Goal: Contribute content

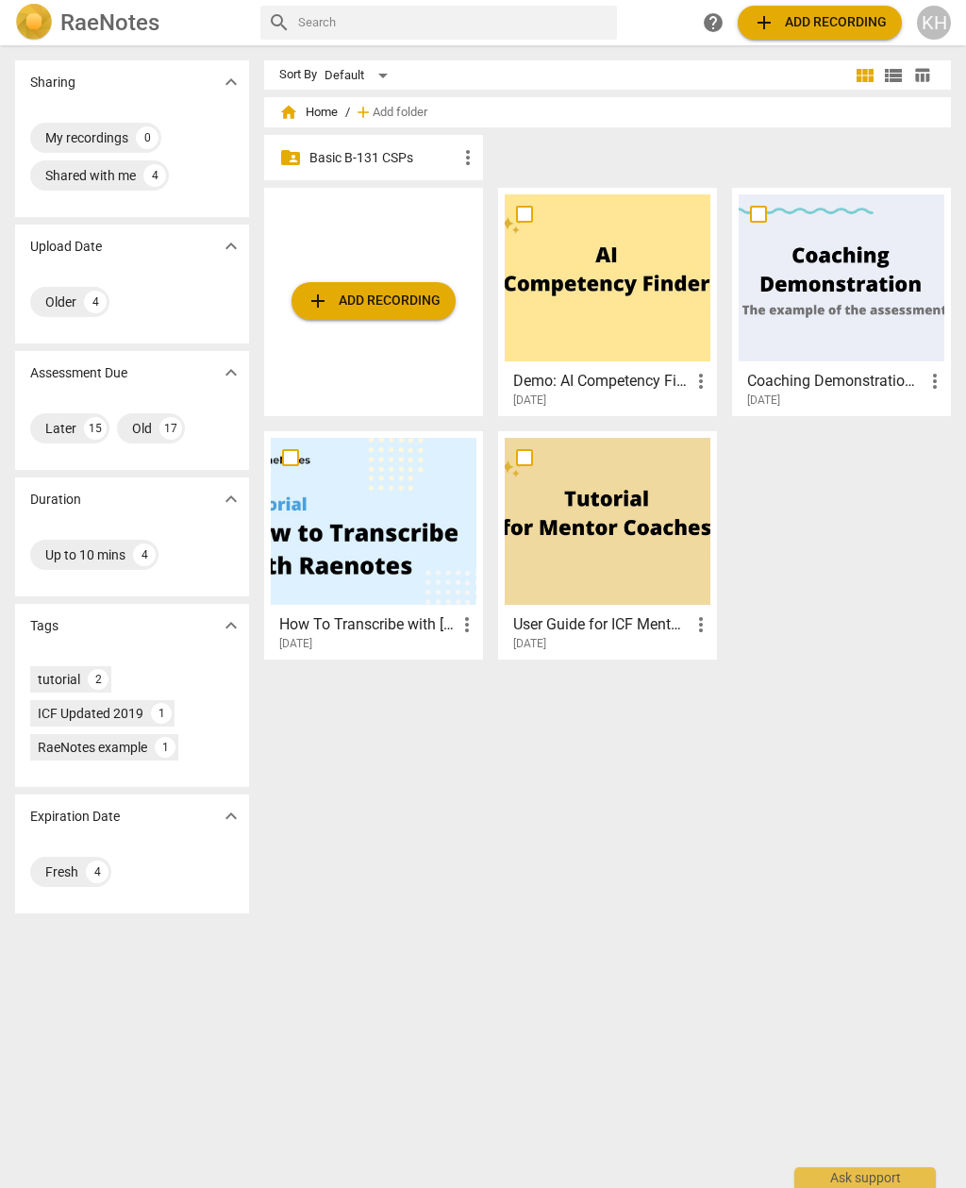
click at [326, 159] on p "Basic B-131 CSPs" at bounding box center [382, 158] width 147 height 20
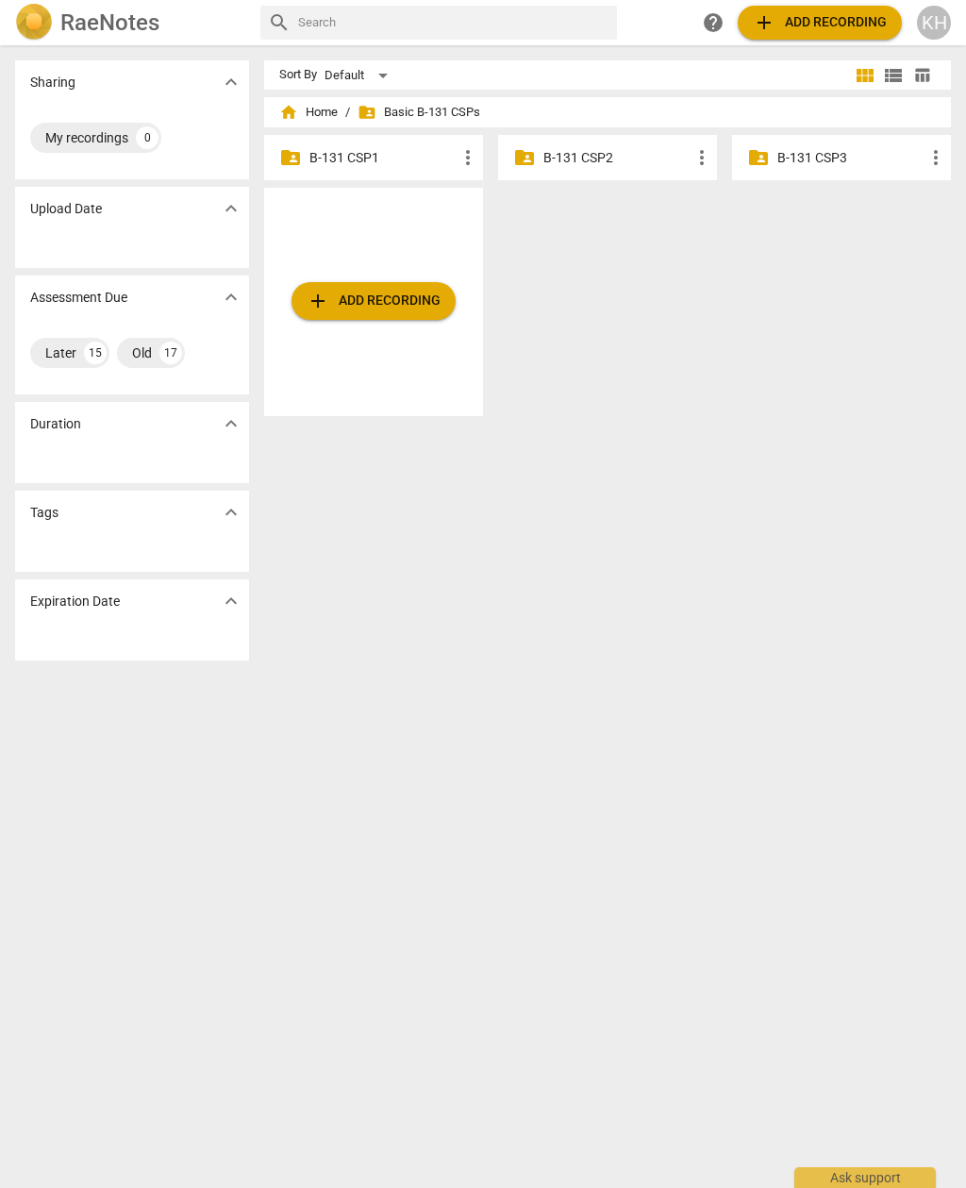
click at [577, 159] on p "B-131 CSP2" at bounding box center [617, 158] width 147 height 20
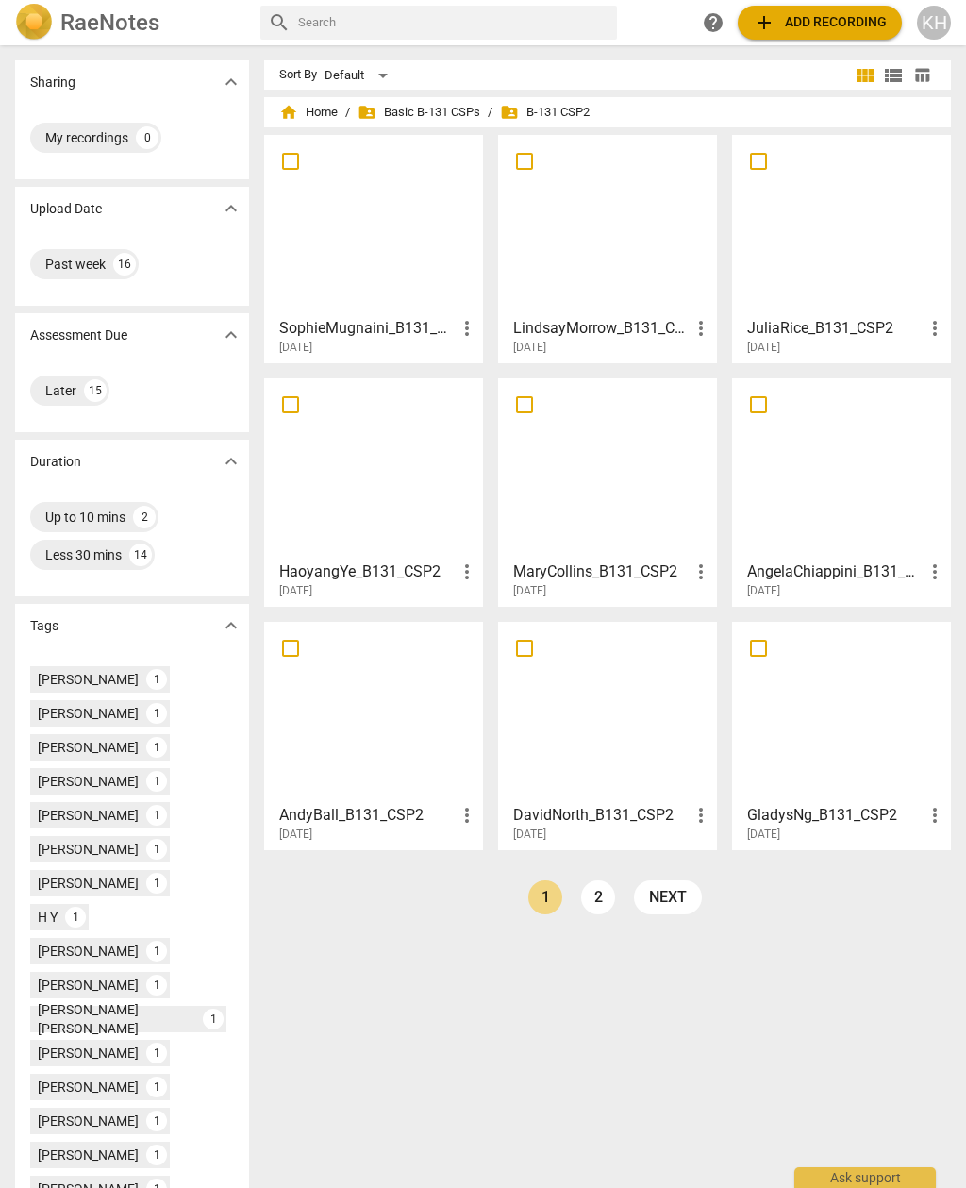
click at [431, 332] on h3 "SophieMugnaini_B131_CSP2" at bounding box center [367, 328] width 176 height 23
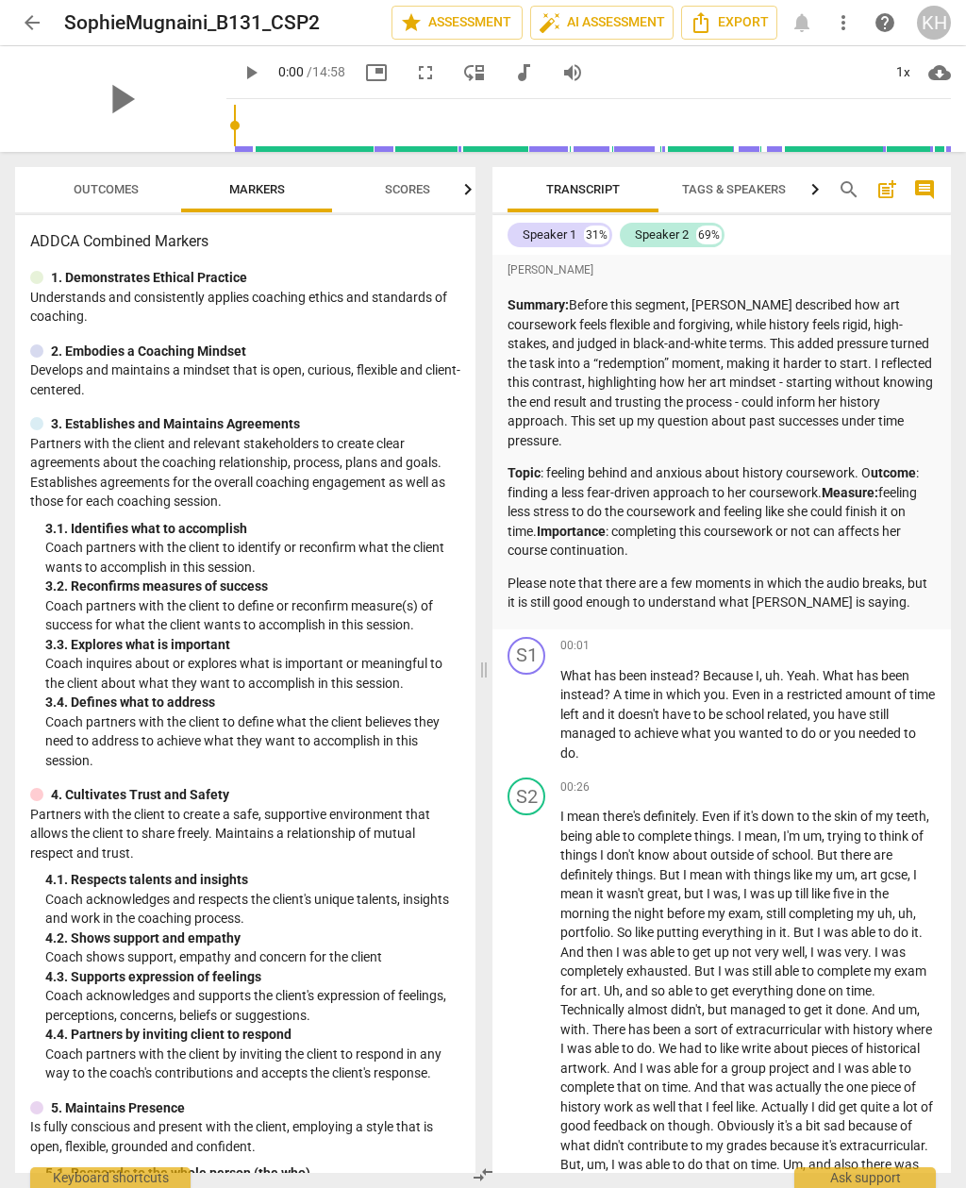
click at [39, 27] on span "arrow_back" at bounding box center [32, 22] width 23 height 23
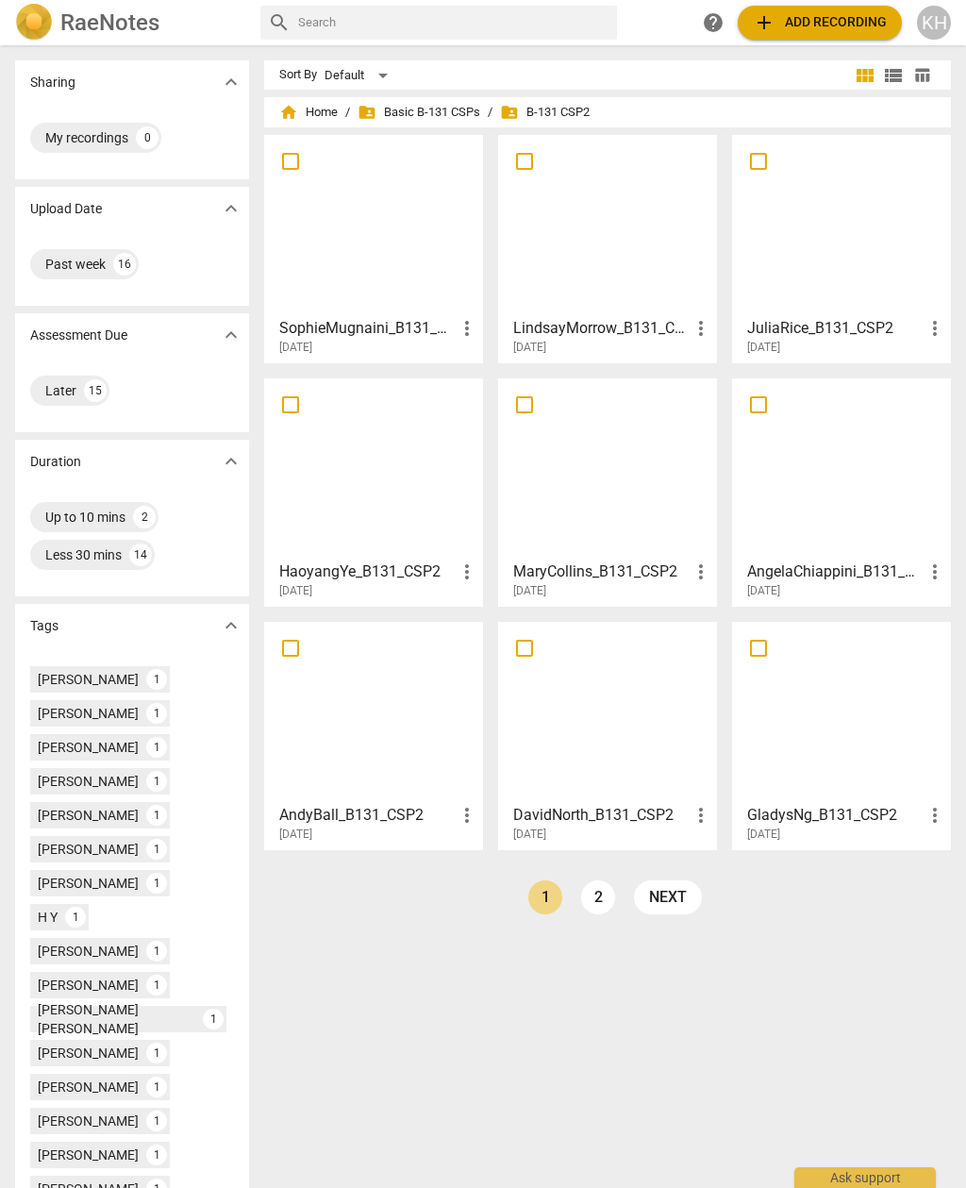
click at [793, 25] on span "add Add recording" at bounding box center [820, 22] width 134 height 23
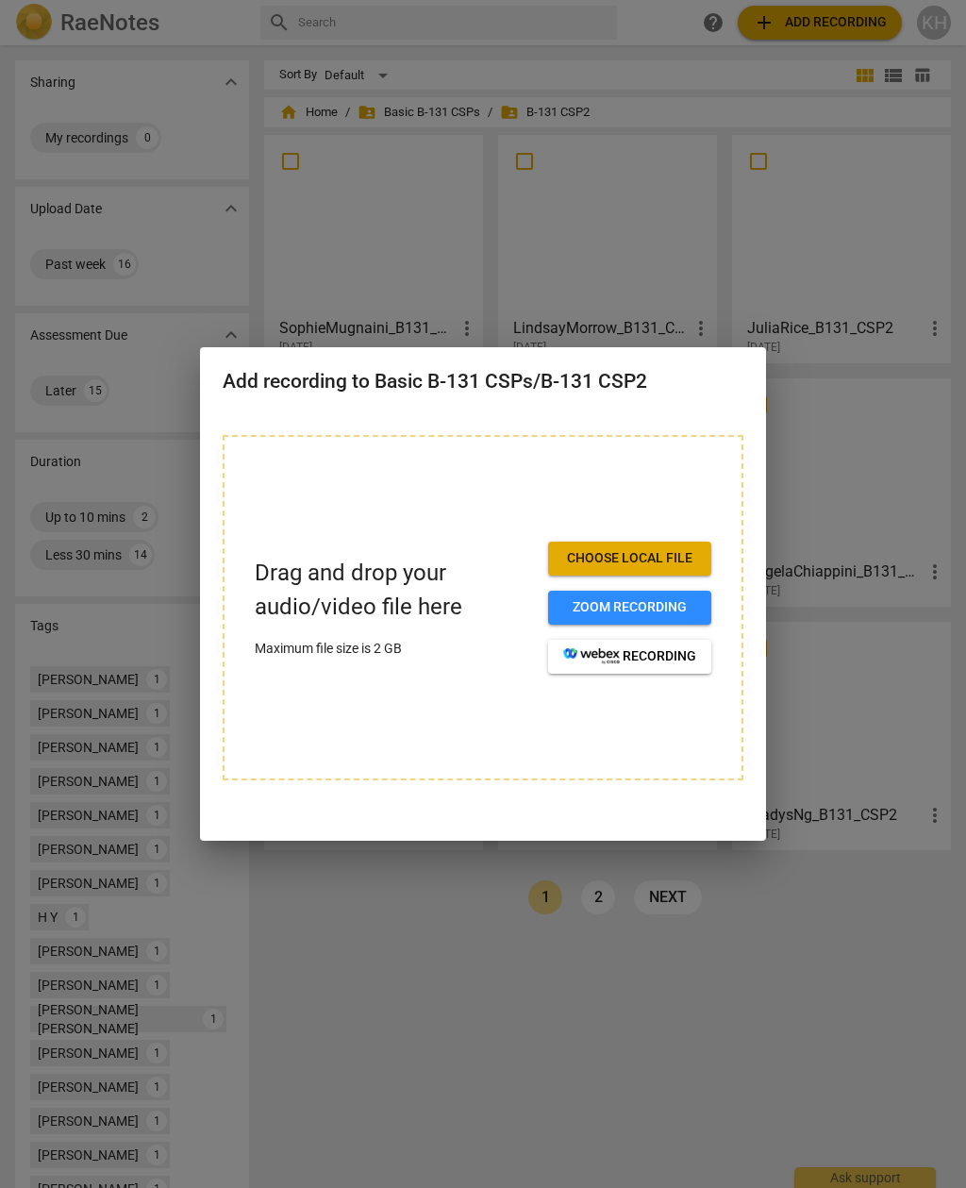
click at [597, 567] on button "Choose local file" at bounding box center [629, 559] width 163 height 34
click at [447, 930] on div at bounding box center [483, 594] width 966 height 1188
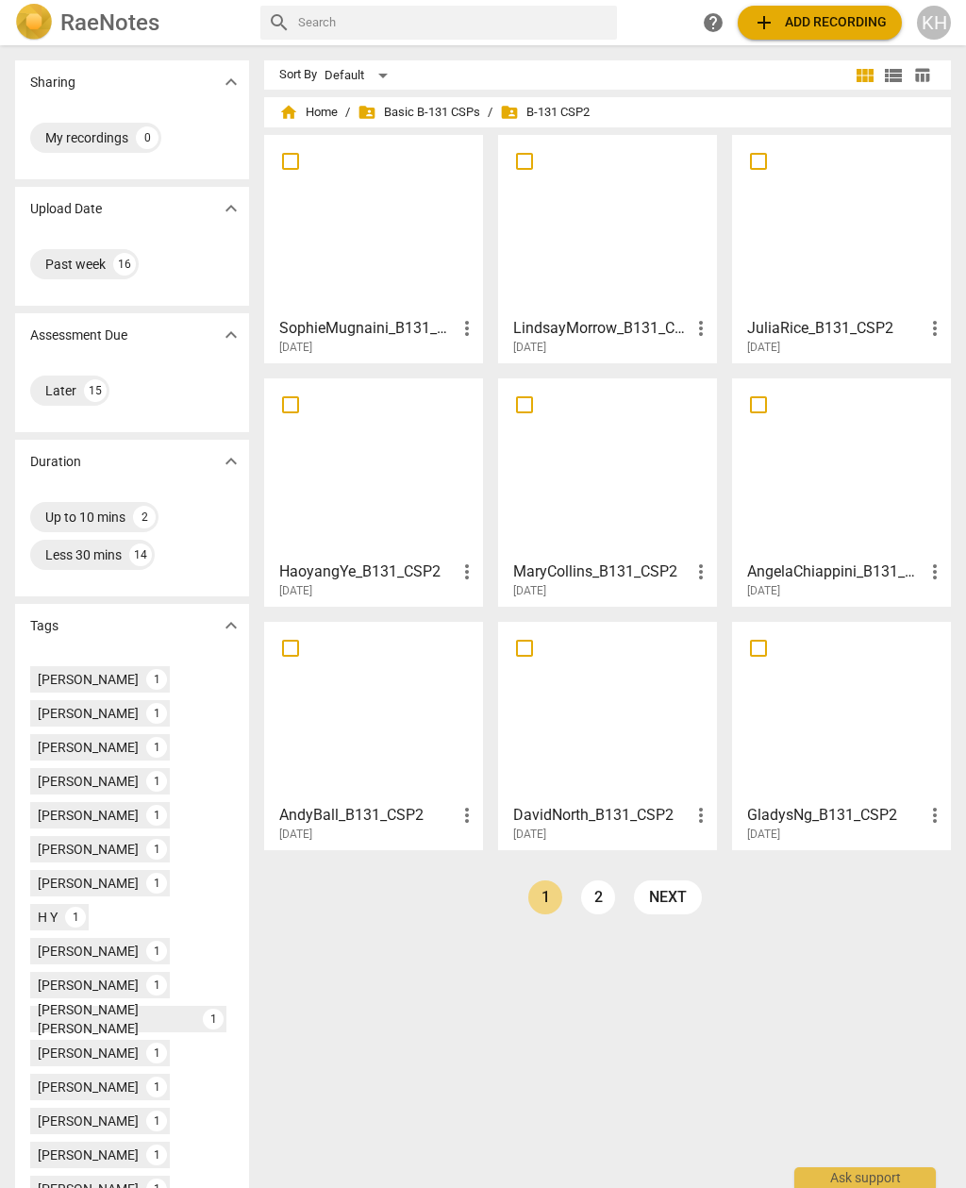
click at [821, 35] on button "add Add recording" at bounding box center [820, 23] width 164 height 34
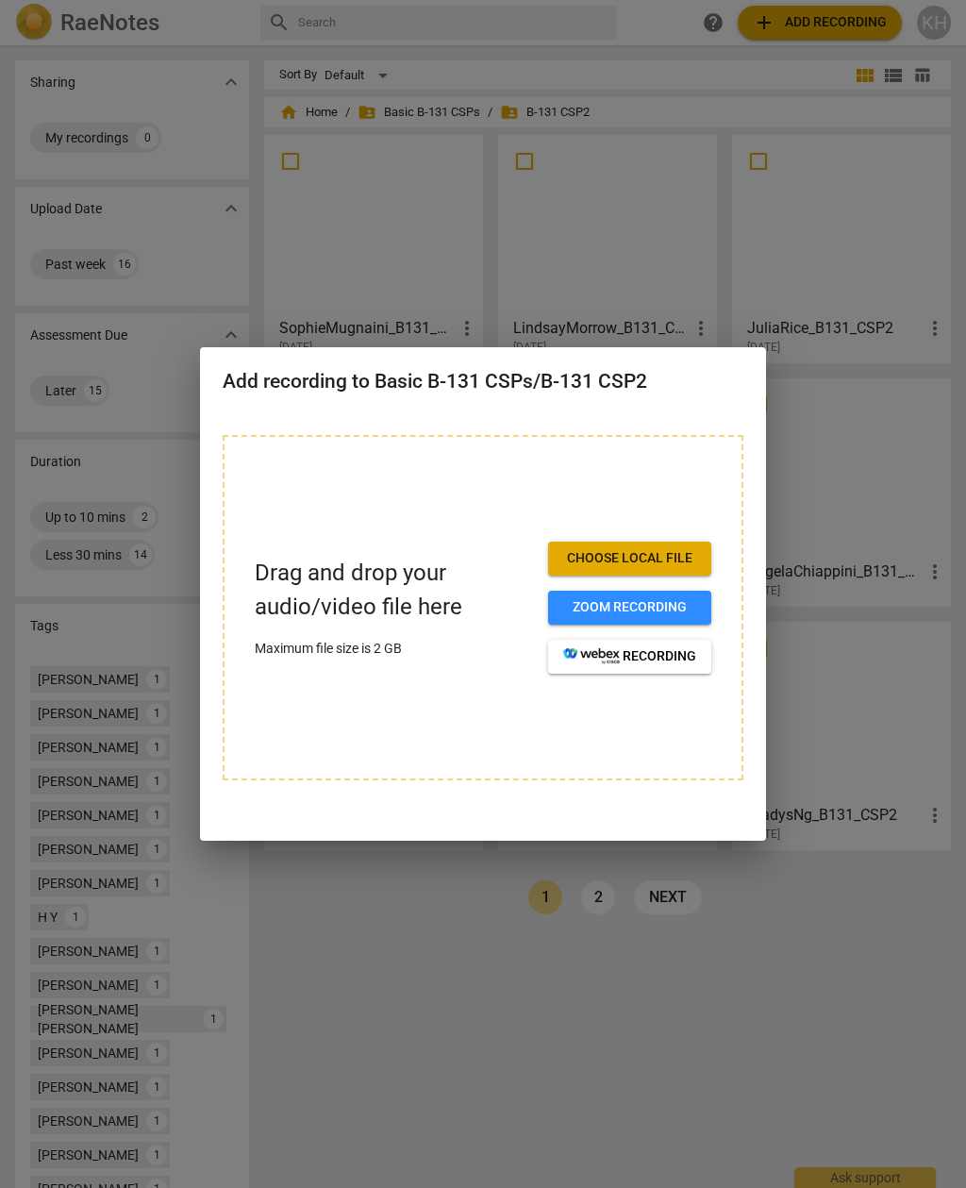
click at [613, 560] on span "Choose local file" at bounding box center [629, 558] width 133 height 19
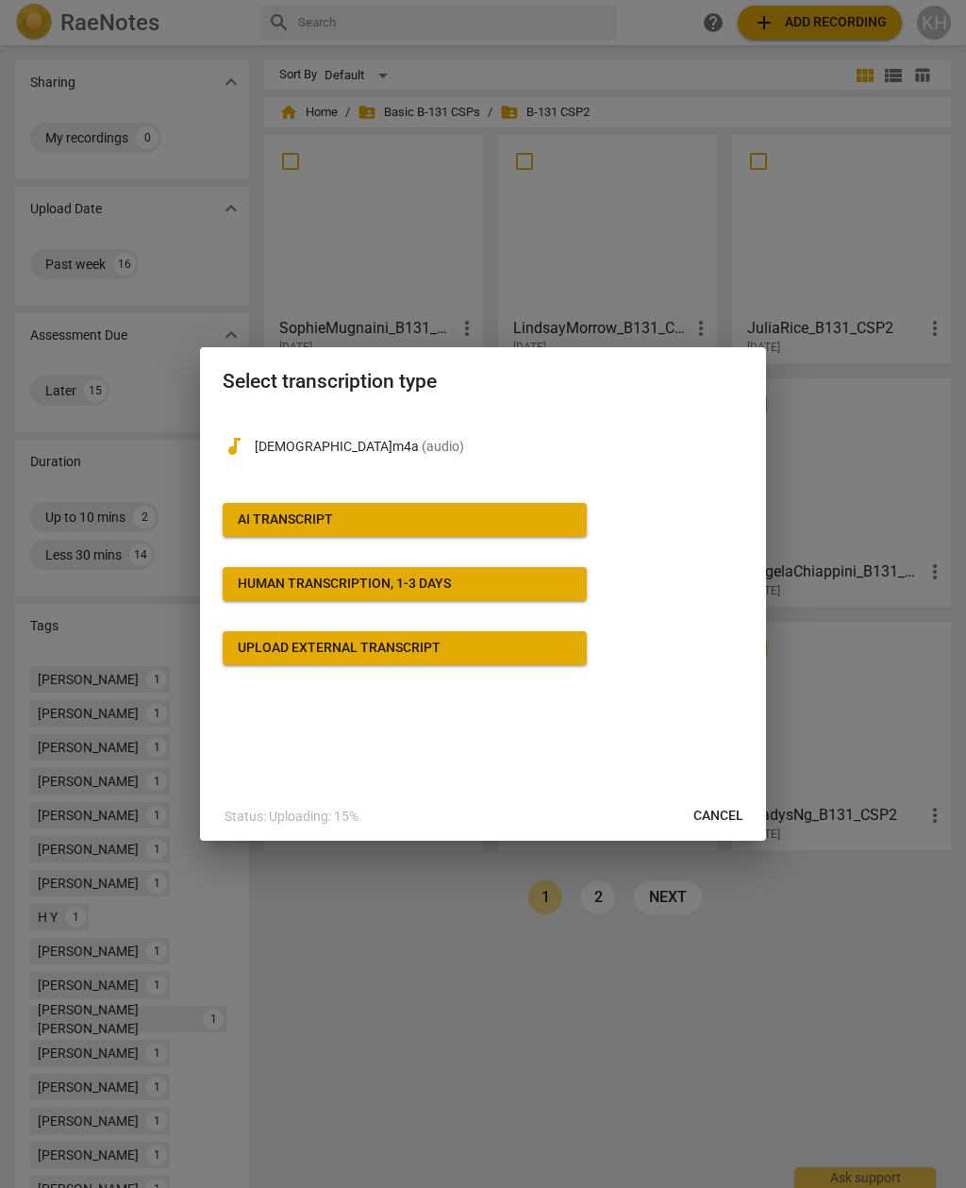
click at [267, 513] on div "AI Transcript" at bounding box center [285, 519] width 95 height 19
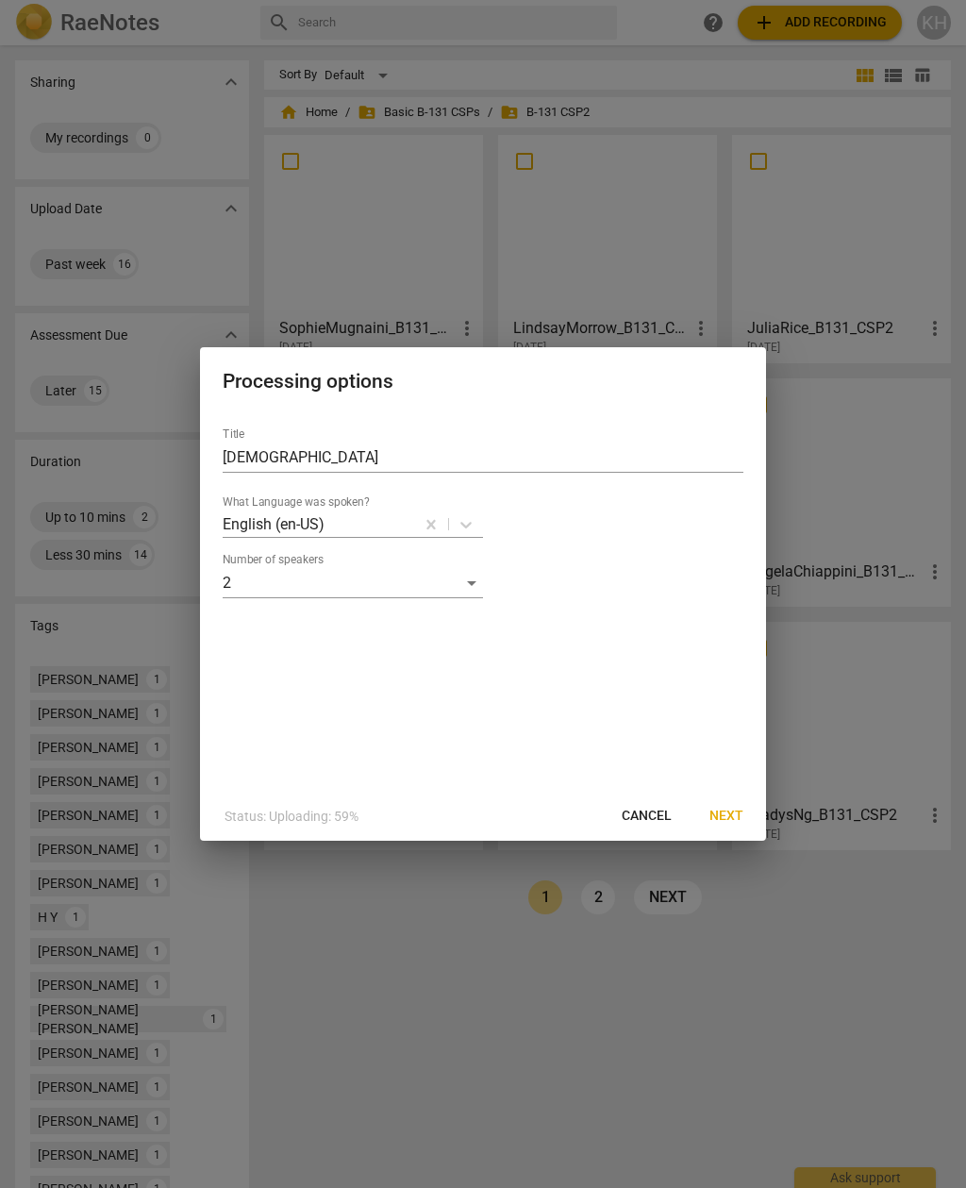
click at [729, 817] on span "Next" at bounding box center [727, 816] width 34 height 19
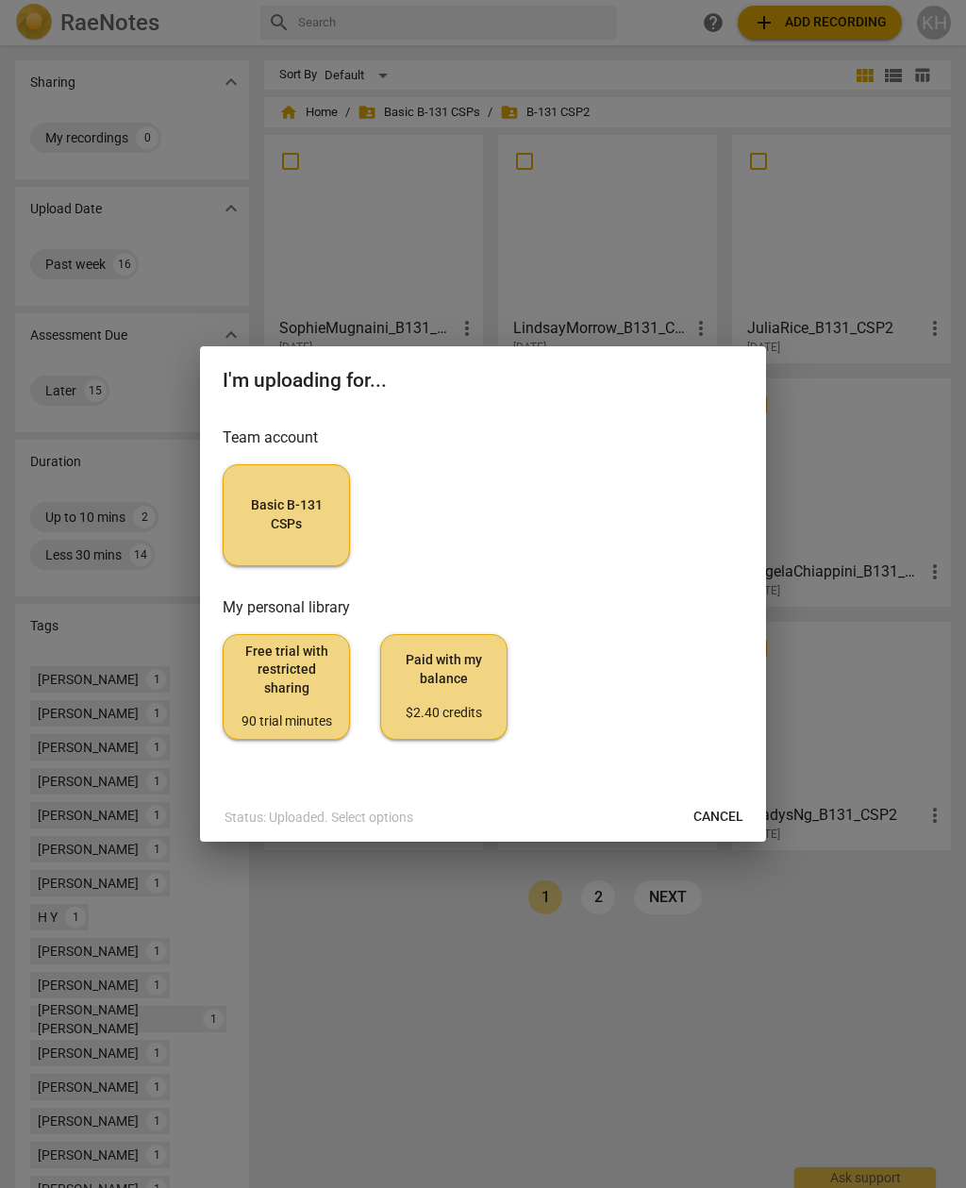
click at [275, 509] on span "Basic B-131 CSPs" at bounding box center [286, 514] width 95 height 37
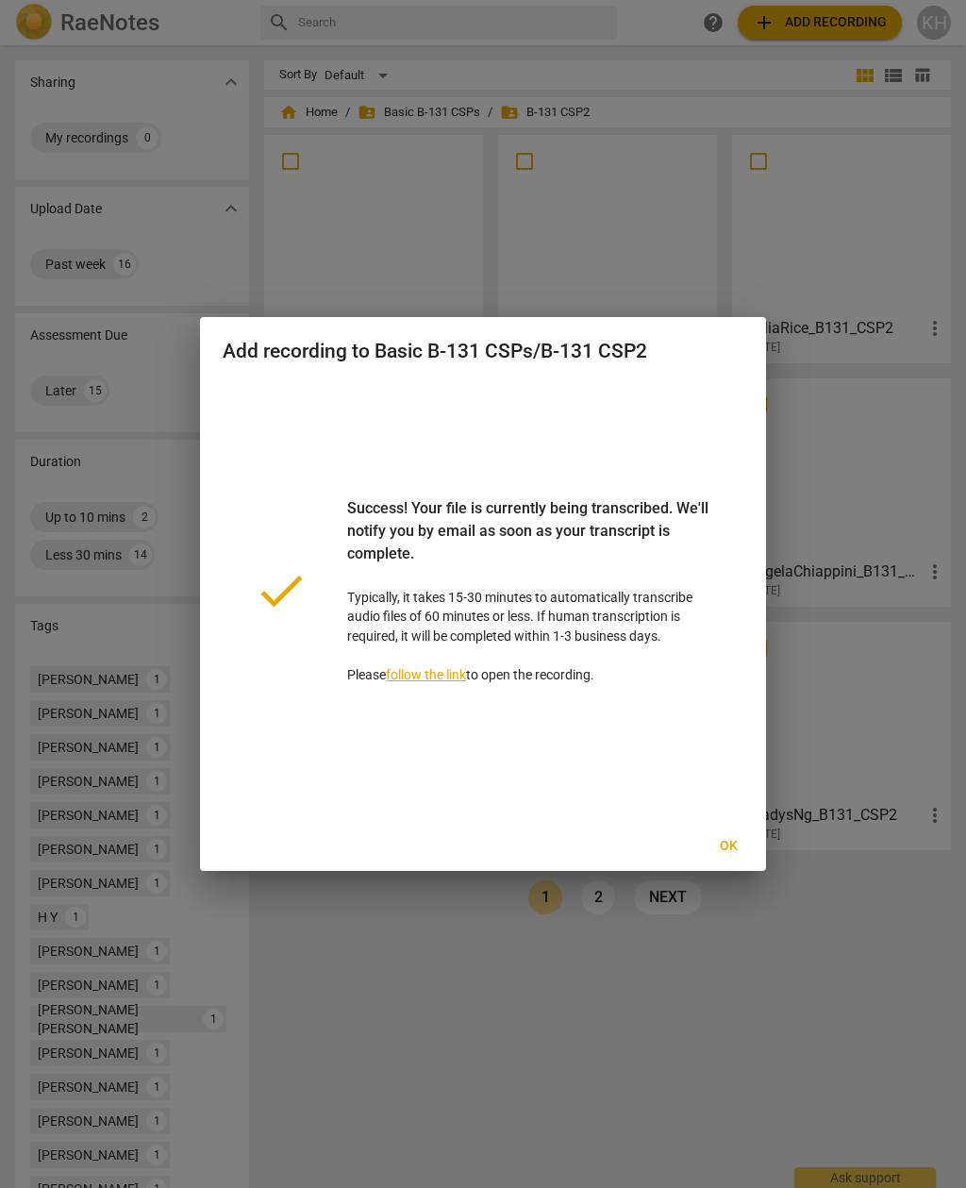
click at [720, 842] on span "Ok" at bounding box center [728, 846] width 30 height 19
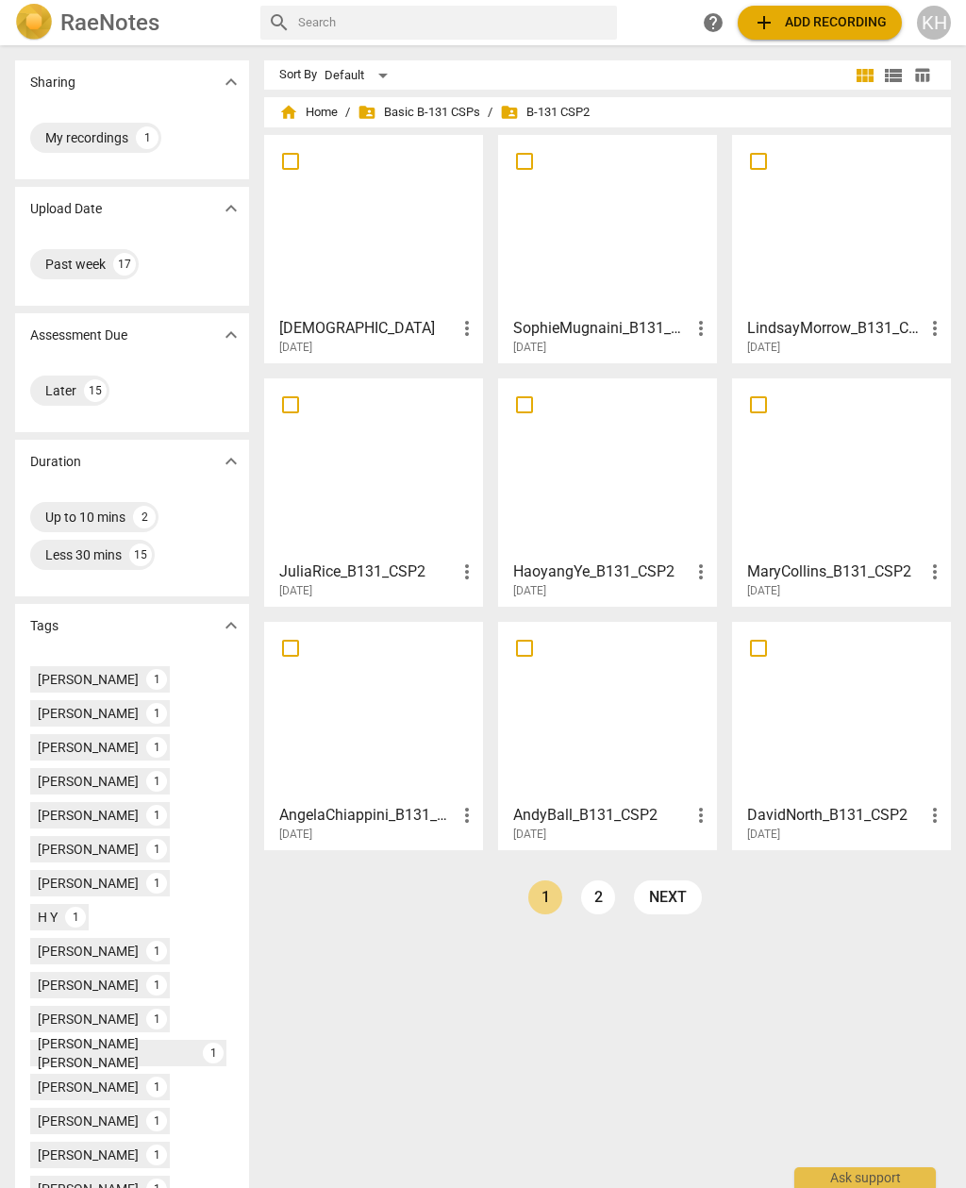
click at [373, 246] on div at bounding box center [374, 225] width 206 height 167
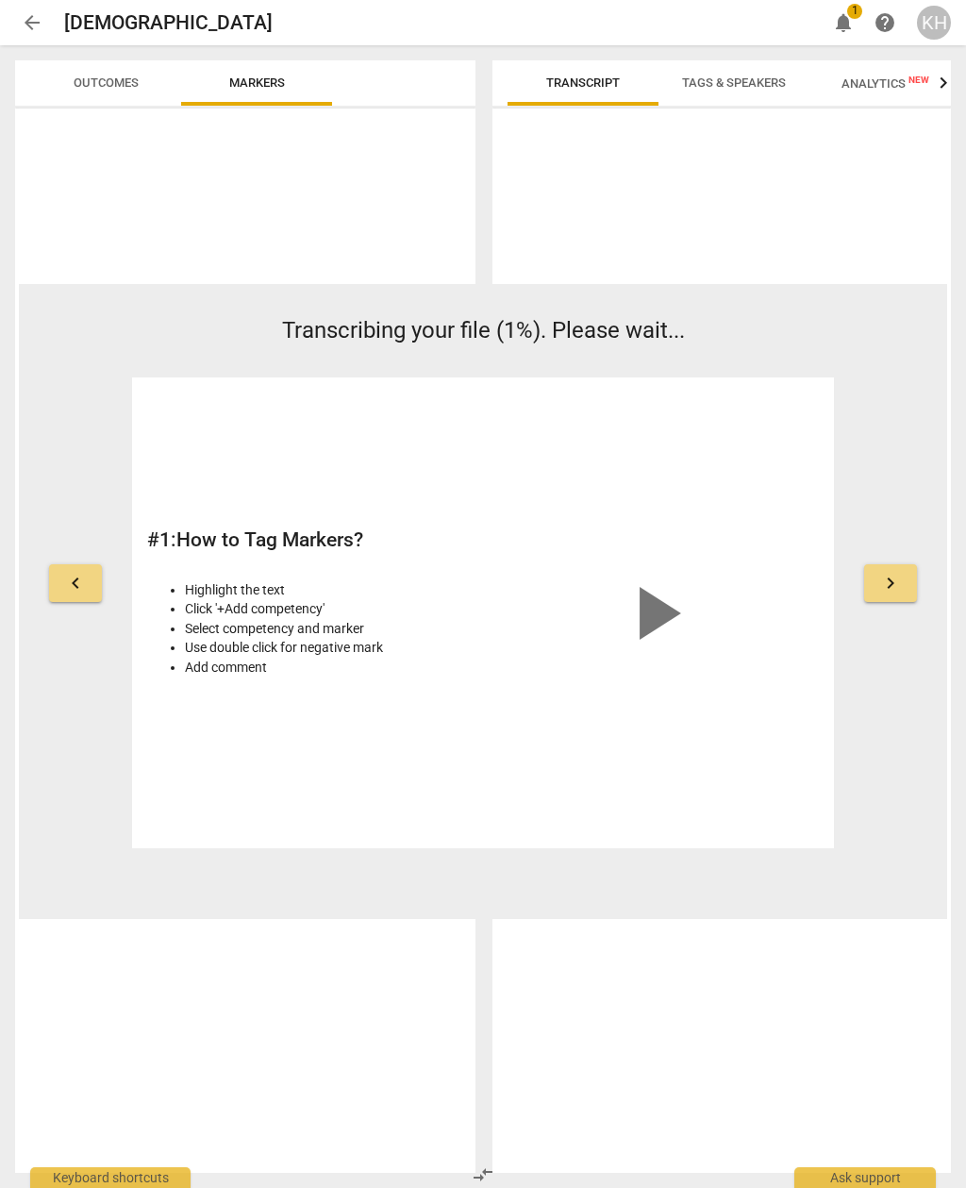
click at [252, 1064] on div at bounding box center [245, 641] width 460 height 1064
click at [885, 564] on button "keyboard_arrow_right" at bounding box center [890, 583] width 53 height 38
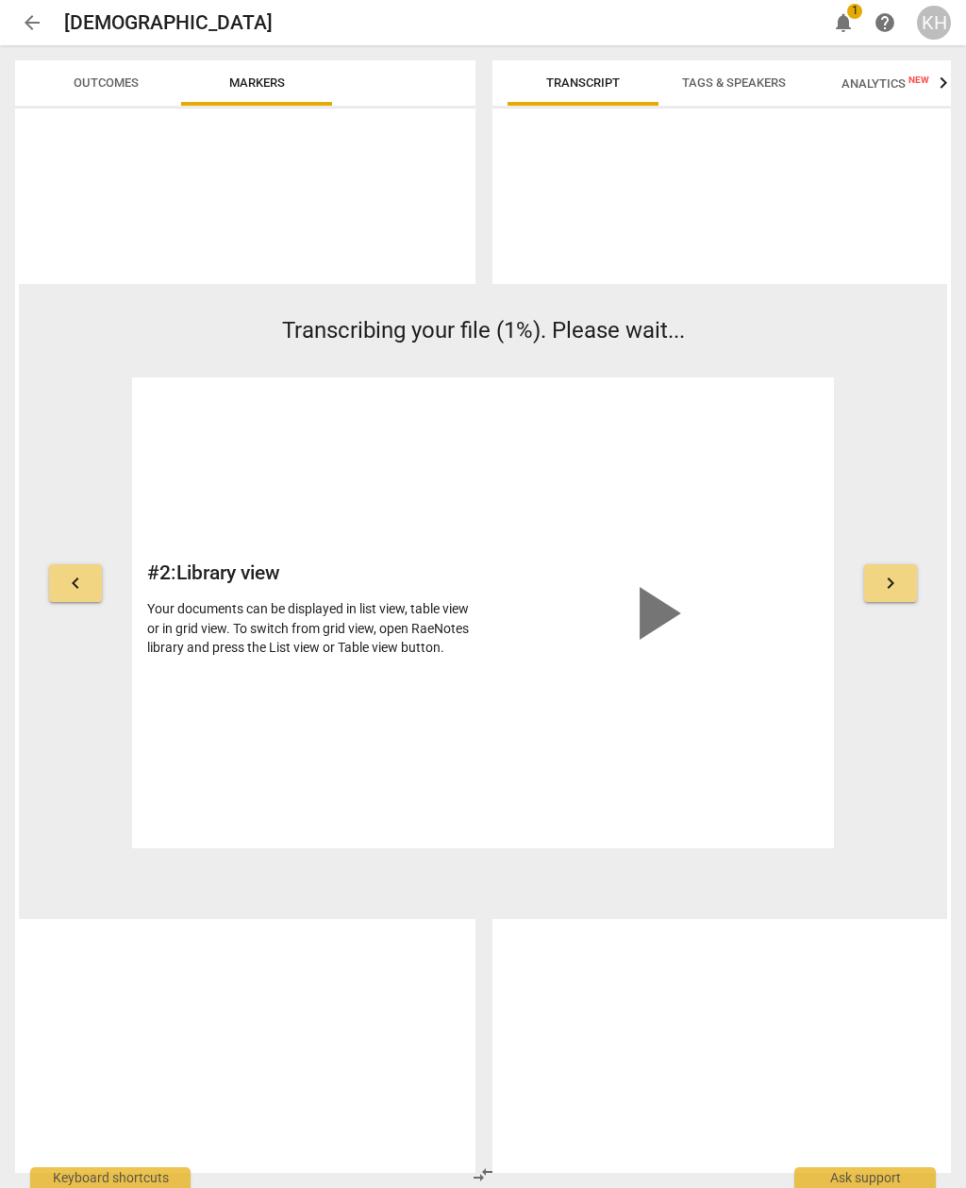
click at [878, 566] on button "keyboard_arrow_right" at bounding box center [890, 583] width 53 height 38
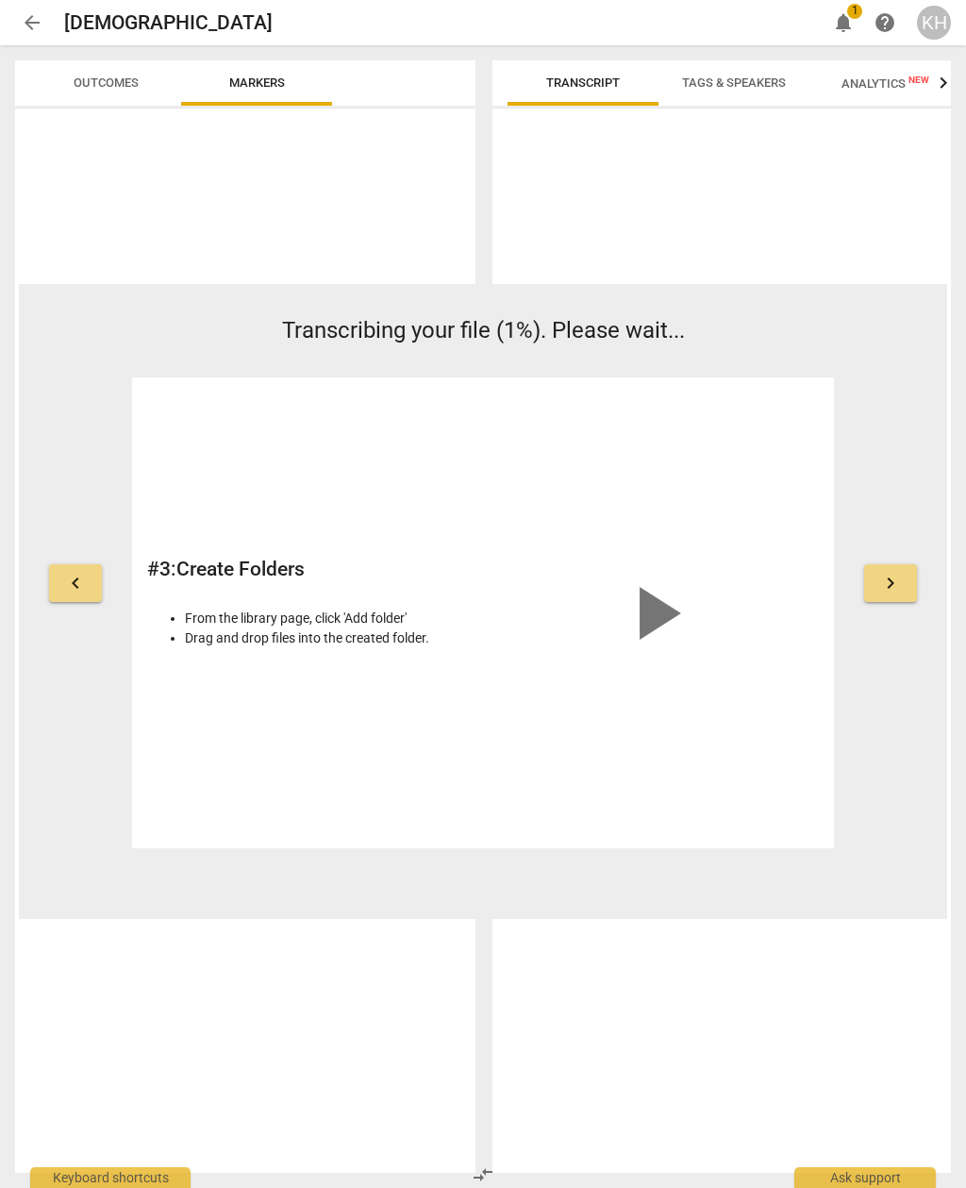
click at [888, 582] on span "keyboard_arrow_right" at bounding box center [890, 583] width 23 height 23
click at [217, 187] on div at bounding box center [245, 641] width 460 height 1064
click at [880, 586] on span "keyboard_arrow_right" at bounding box center [890, 583] width 23 height 23
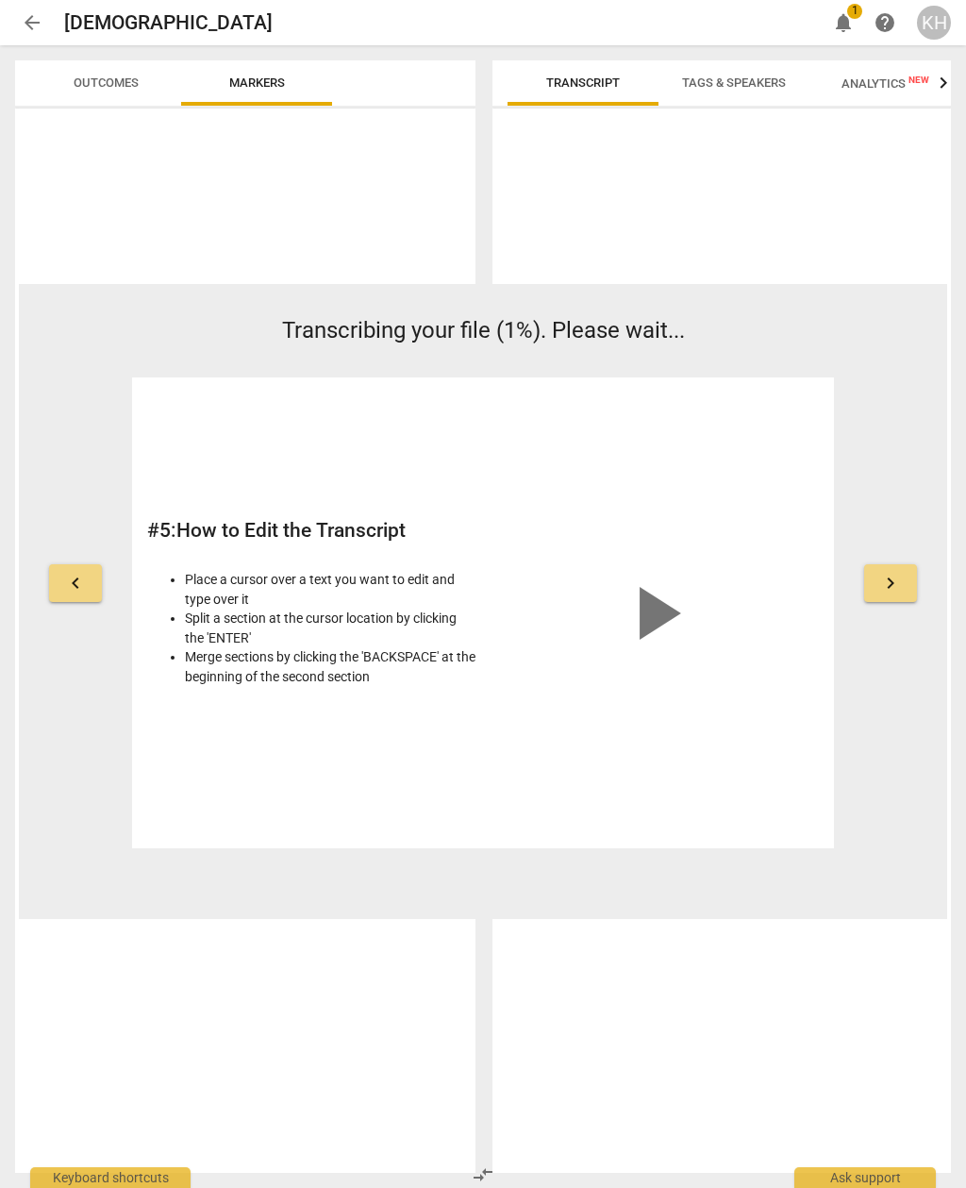
click at [895, 568] on button "keyboard_arrow_right" at bounding box center [890, 583] width 53 height 38
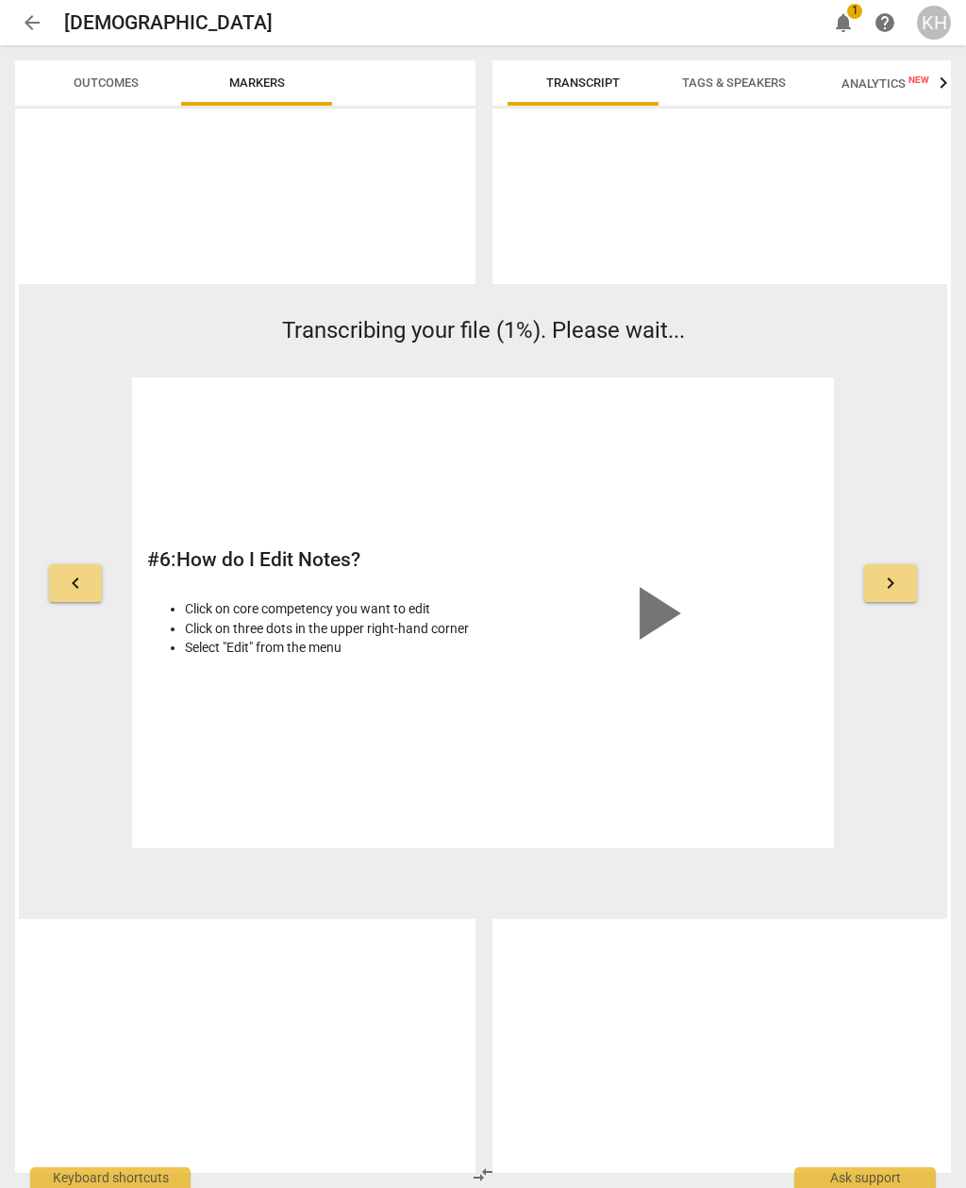
click at [892, 594] on button "keyboard_arrow_right" at bounding box center [890, 583] width 53 height 38
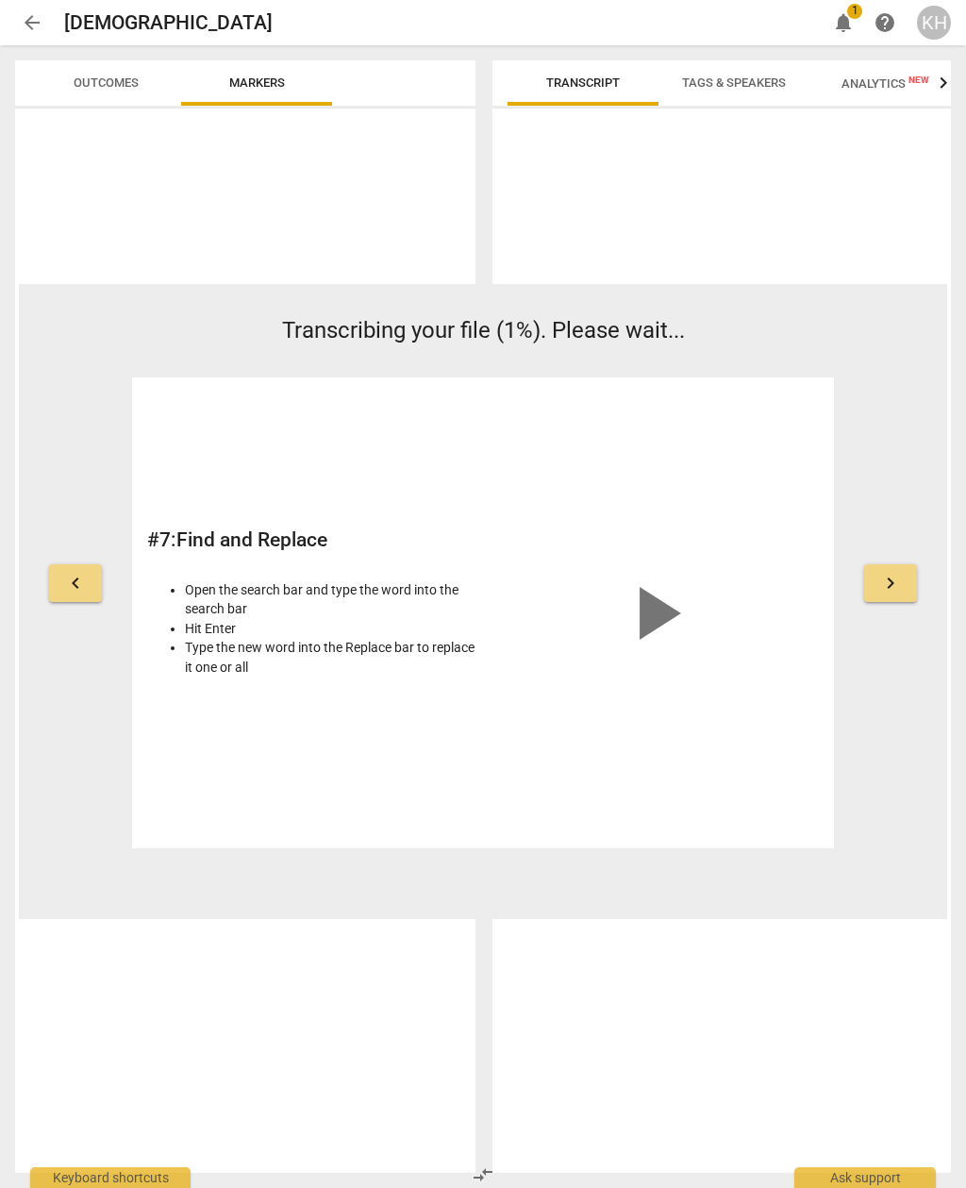
click at [906, 594] on button "keyboard_arrow_right" at bounding box center [890, 583] width 53 height 38
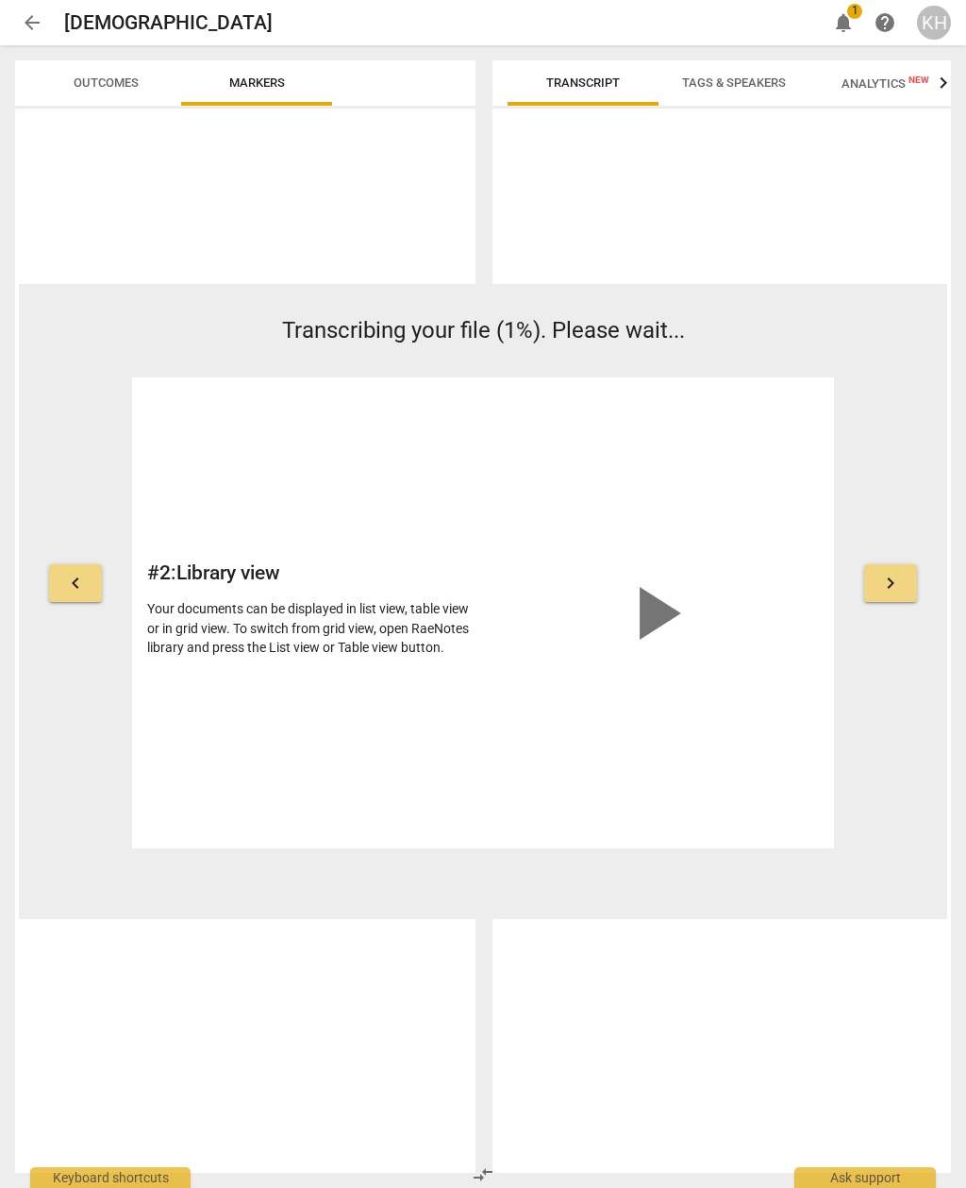
click at [910, 581] on button "keyboard_arrow_right" at bounding box center [890, 583] width 53 height 38
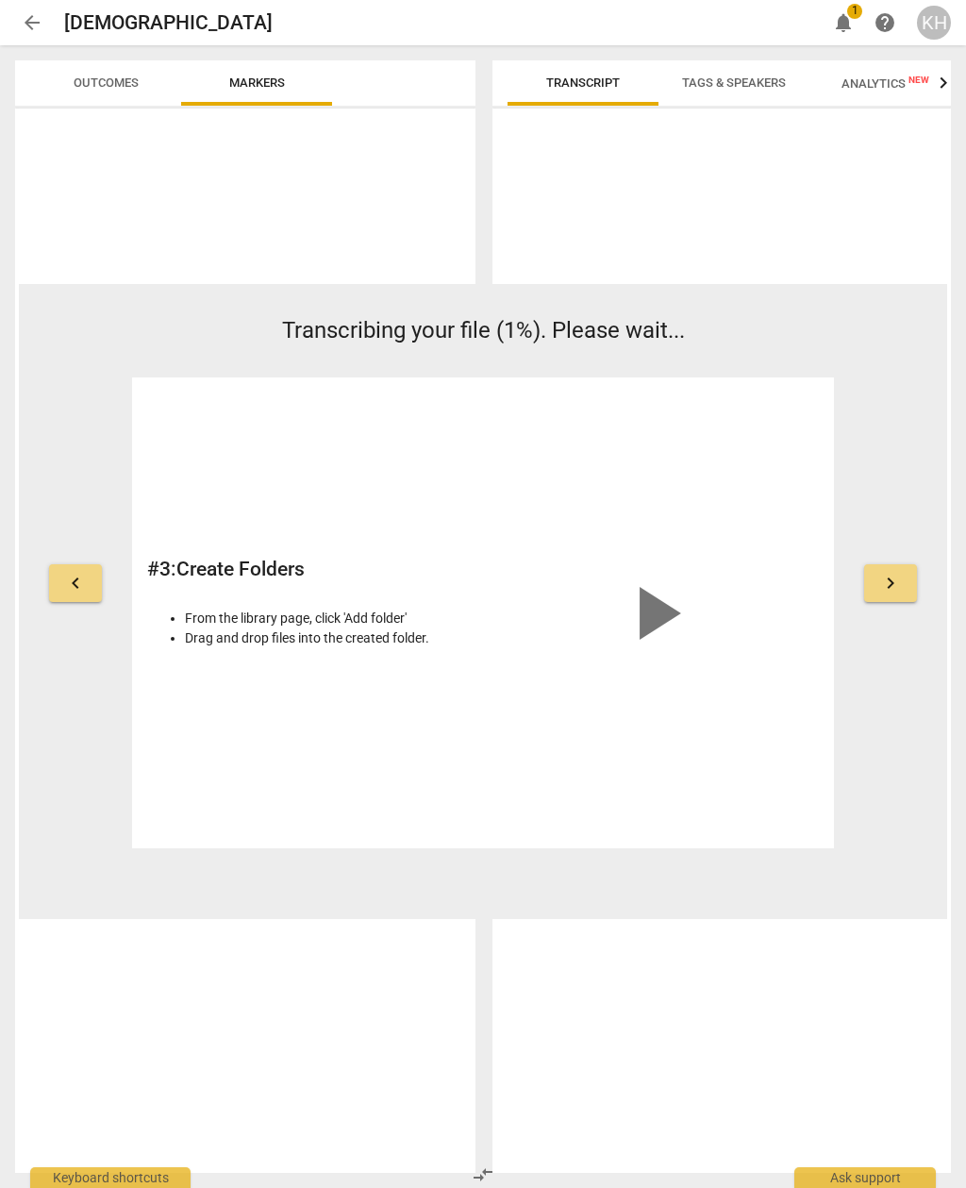
click at [771, 942] on div at bounding box center [722, 644] width 459 height 1057
click at [791, 1063] on div at bounding box center [722, 644] width 459 height 1057
click at [169, 183] on div at bounding box center [245, 641] width 460 height 1064
click at [109, 92] on span "Outcomes" at bounding box center [106, 83] width 110 height 25
click at [259, 78] on span "Markers" at bounding box center [257, 82] width 56 height 14
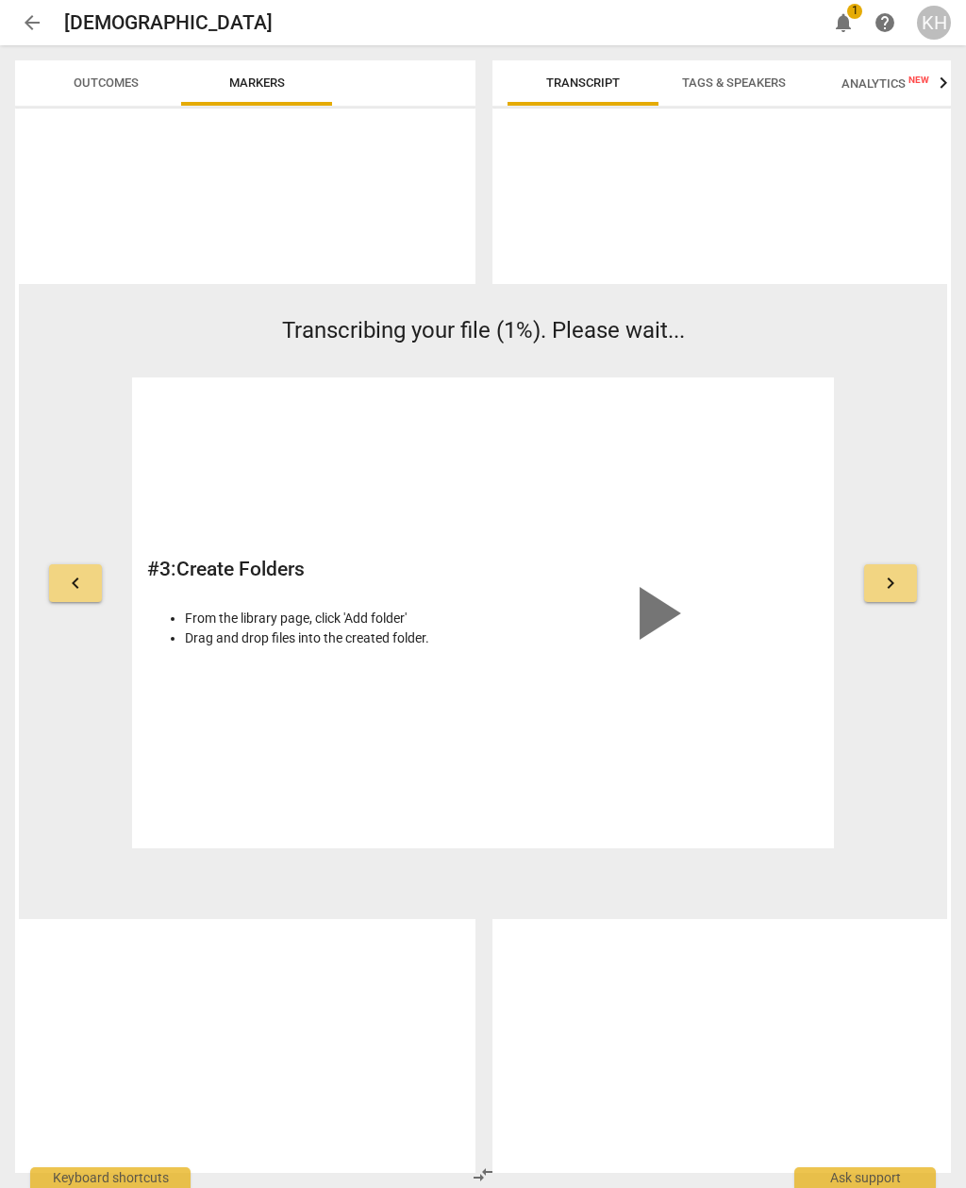
click at [829, 18] on span "notifications 1" at bounding box center [844, 22] width 34 height 23
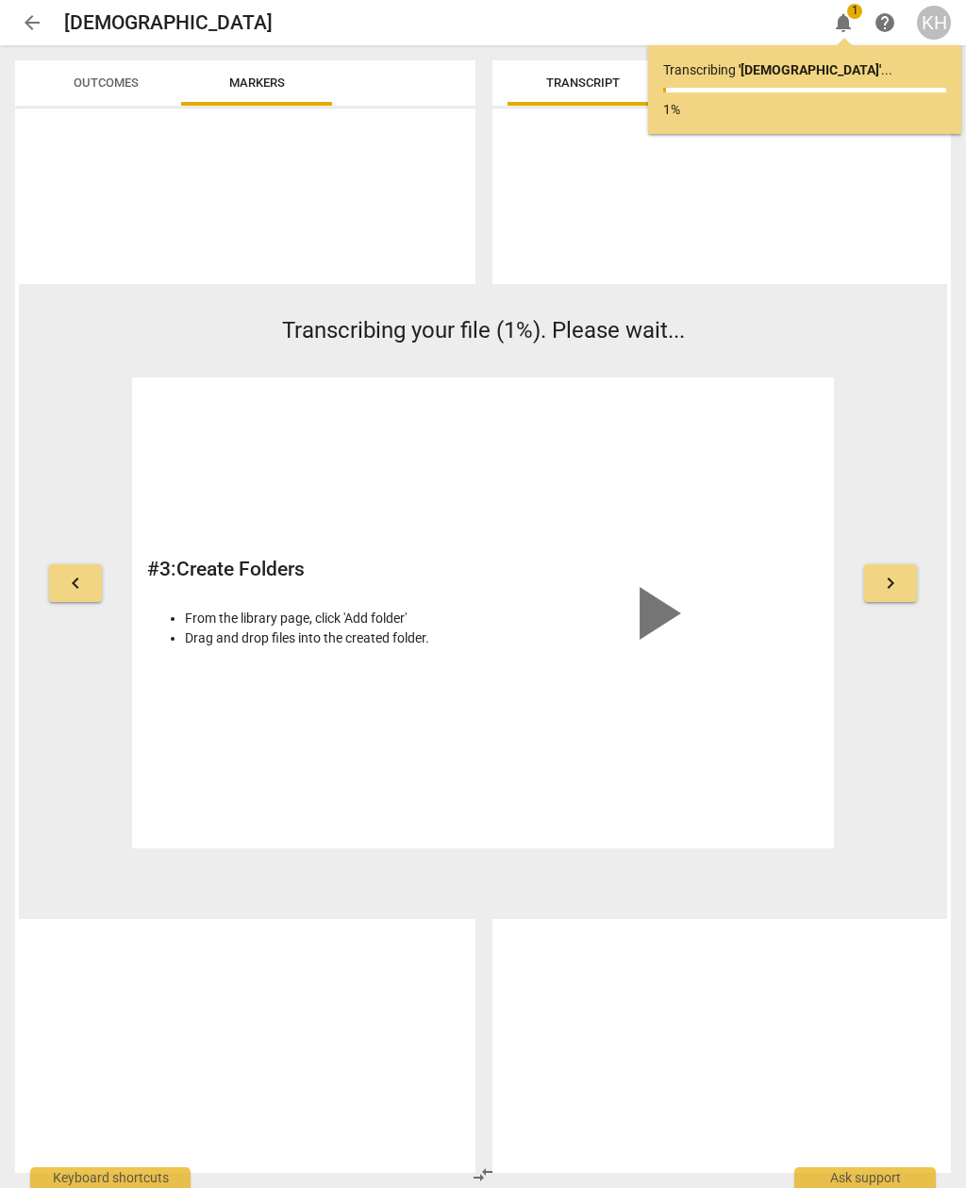
click at [475, 53] on div "Outcomes Markers" at bounding box center [241, 616] width 483 height 1143
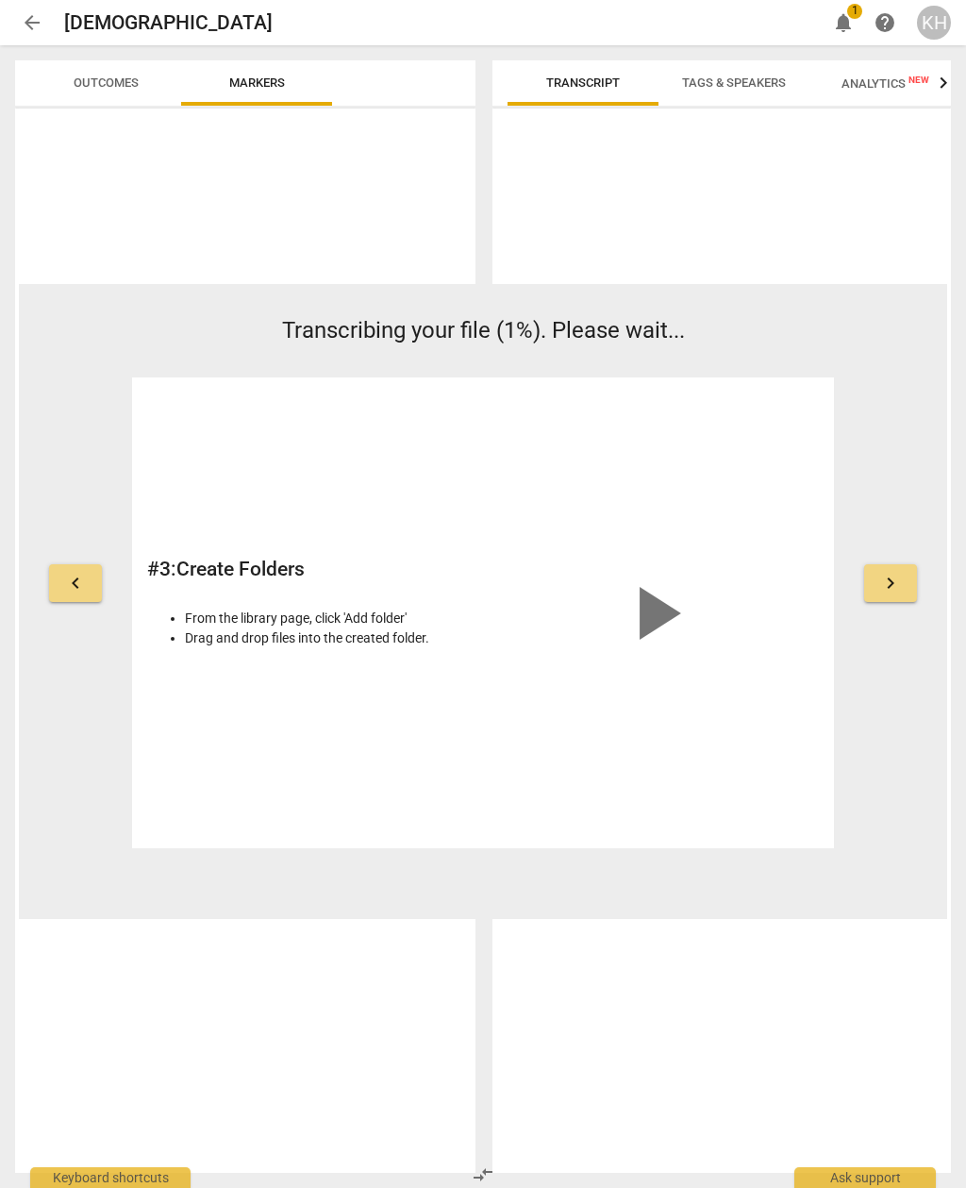
click at [851, 26] on span "notifications" at bounding box center [843, 22] width 23 height 23
